Goal: Transaction & Acquisition: Purchase product/service

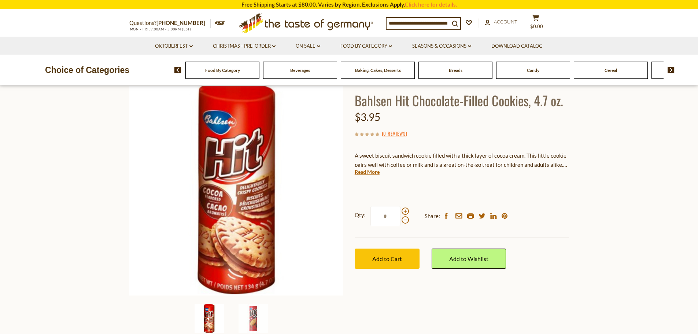
scroll to position [73, 0]
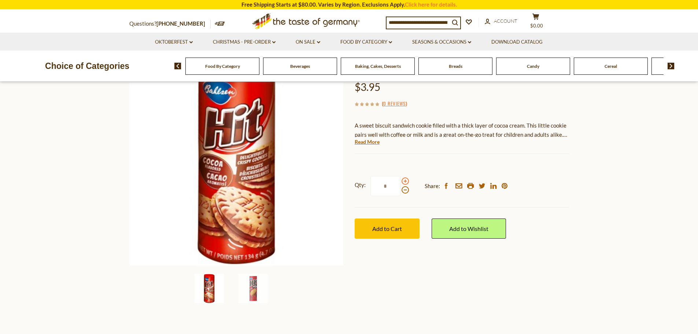
click at [405, 180] on span at bounding box center [405, 180] width 7 height 7
click at [400, 180] on input "*" at bounding box center [385, 186] width 30 height 20
click at [405, 180] on span at bounding box center [405, 180] width 7 height 7
click at [400, 180] on input "*" at bounding box center [385, 186] width 30 height 20
click at [405, 180] on span at bounding box center [405, 180] width 7 height 7
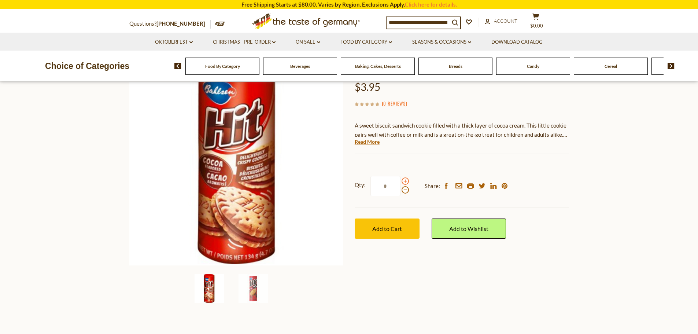
click at [400, 180] on input "*" at bounding box center [385, 186] width 30 height 20
click at [405, 192] on span at bounding box center [405, 189] width 7 height 7
click at [400, 192] on input "*" at bounding box center [385, 186] width 30 height 20
click at [405, 191] on span at bounding box center [405, 189] width 7 height 7
click at [400, 191] on input "*" at bounding box center [385, 186] width 30 height 20
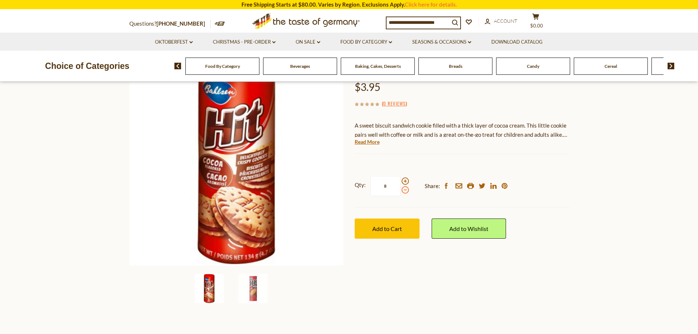
type input "*"
click at [388, 185] on input "*" at bounding box center [385, 186] width 30 height 20
type input "*"
click at [388, 228] on span "Add to Cart" at bounding box center [387, 228] width 30 height 7
